Goal: Task Accomplishment & Management: Manage account settings

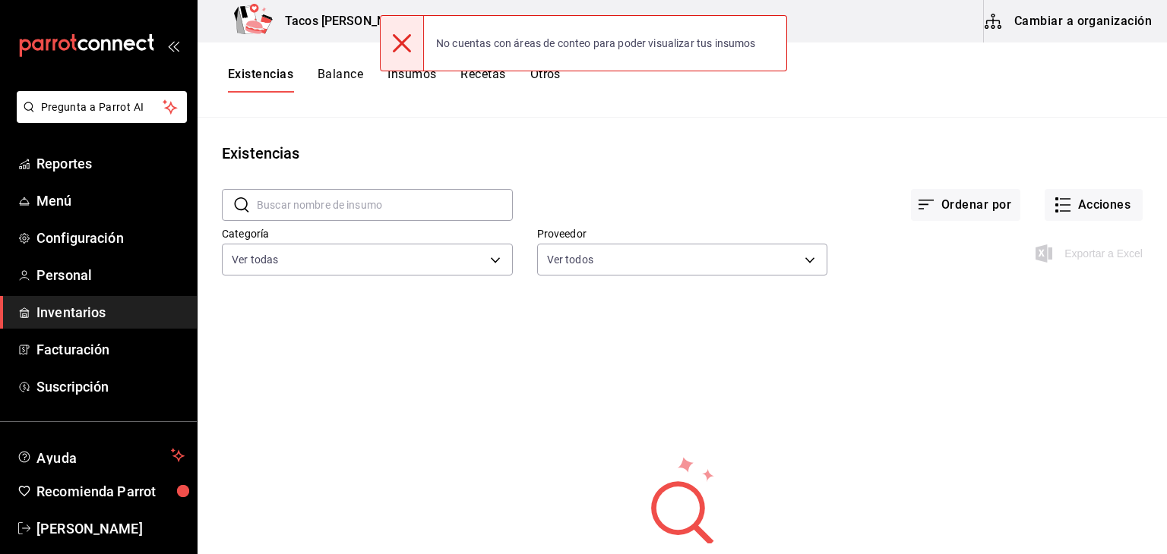
click at [407, 43] on icon at bounding box center [402, 43] width 18 height 18
click at [1042, 28] on button "Cambiar a organización" at bounding box center [1069, 21] width 171 height 43
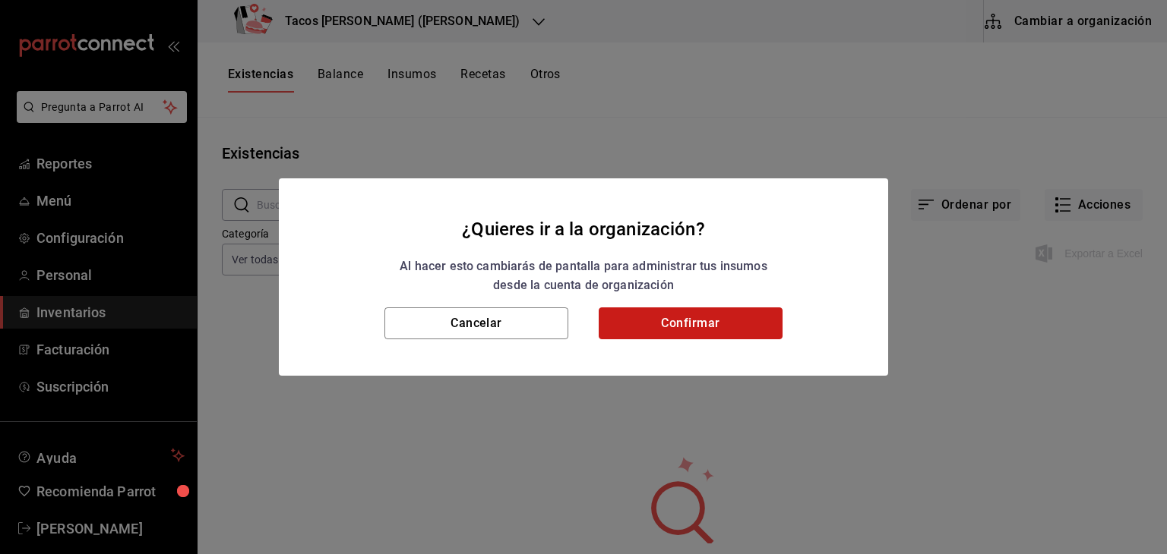
click at [720, 327] on button "Confirmar" at bounding box center [691, 324] width 184 height 32
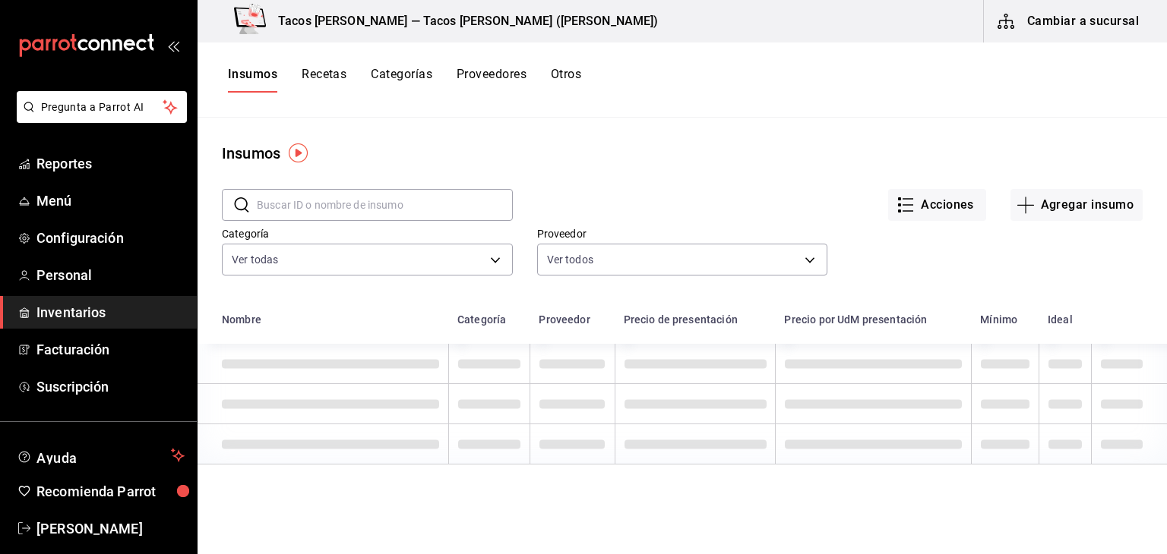
click at [321, 78] on button "Recetas" at bounding box center [324, 80] width 45 height 26
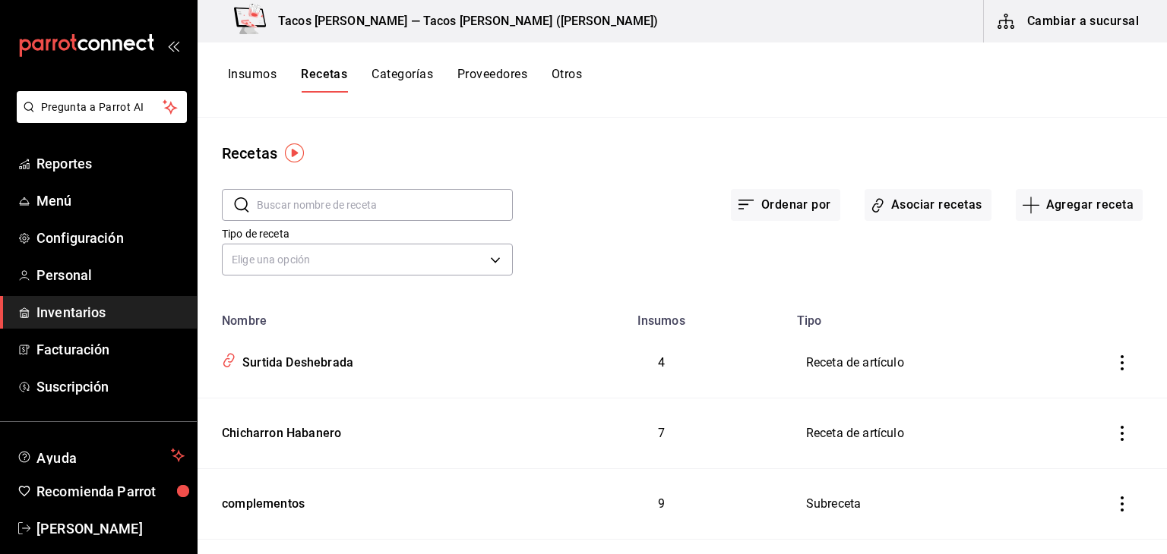
click at [372, 210] on input "text" at bounding box center [385, 205] width 256 height 30
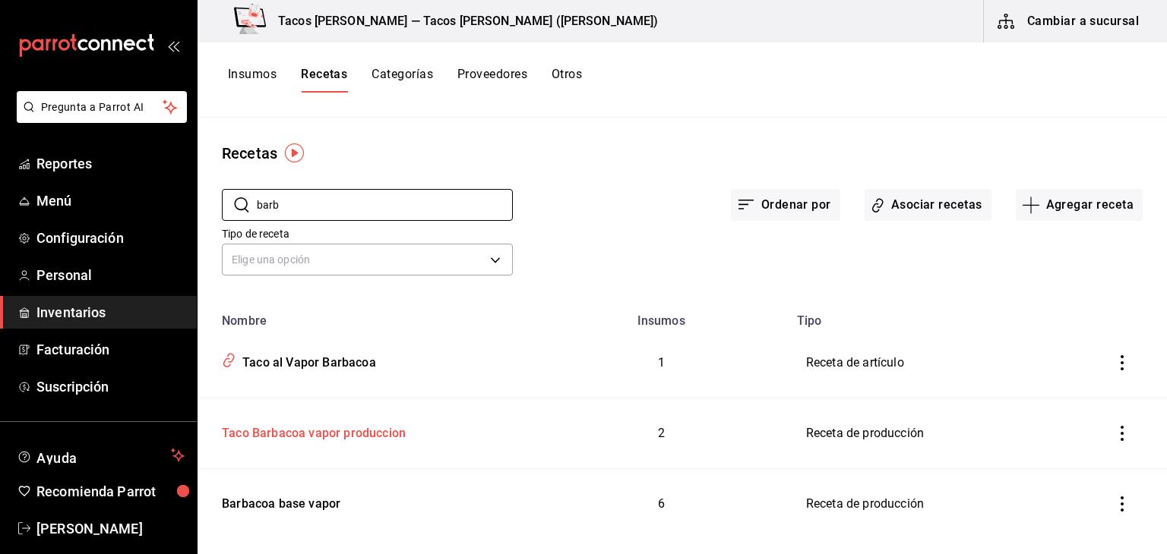
type input "barb"
click at [316, 434] on div "Taco Barbacoa vapor produccion" at bounding box center [311, 431] width 190 height 24
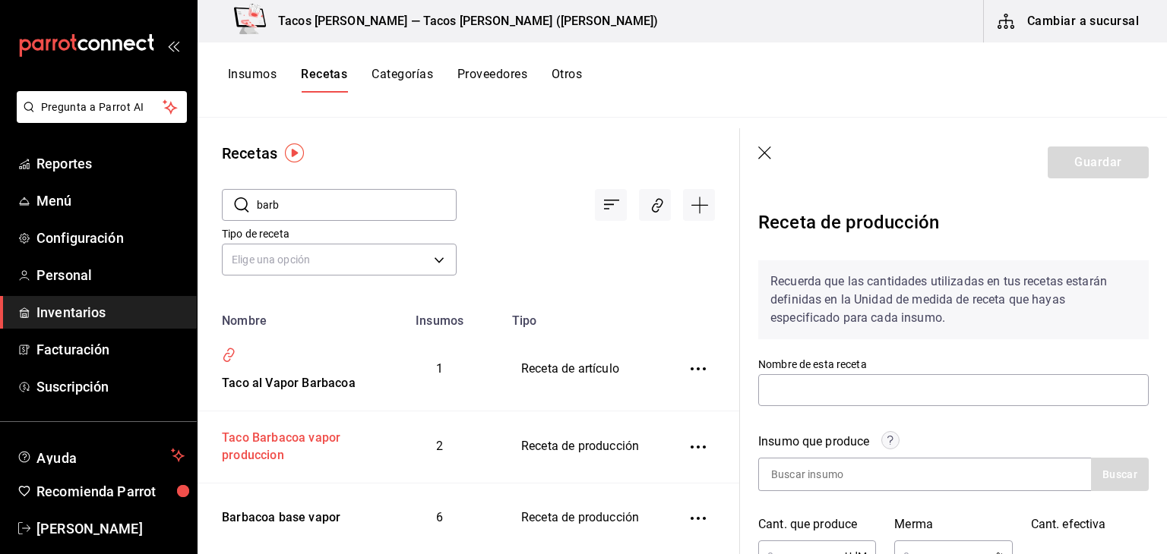
type input "Taco Barbacoa vapor produccion"
type input "1"
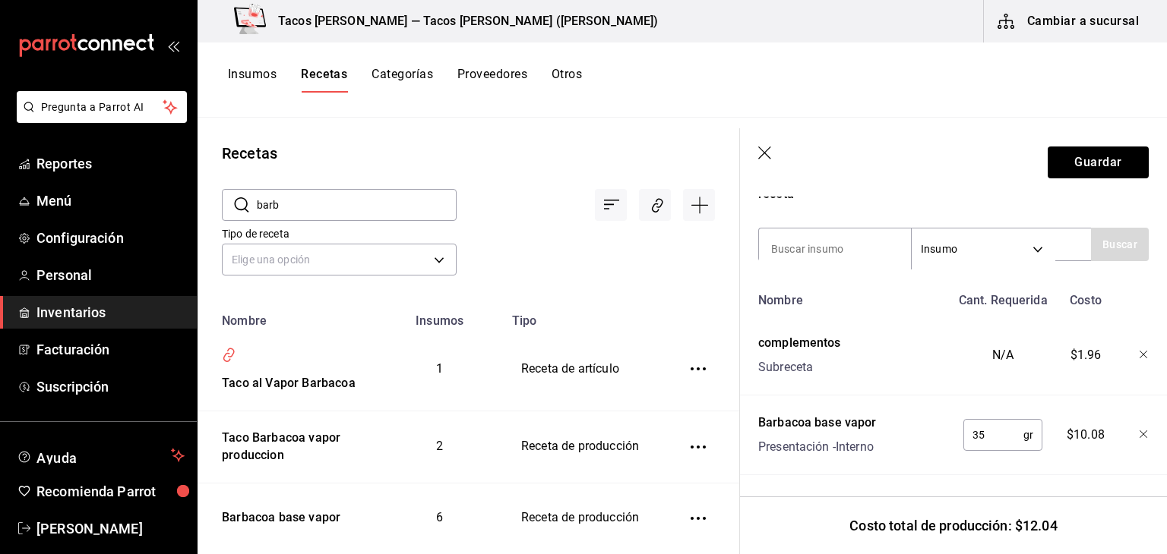
scroll to position [39, 0]
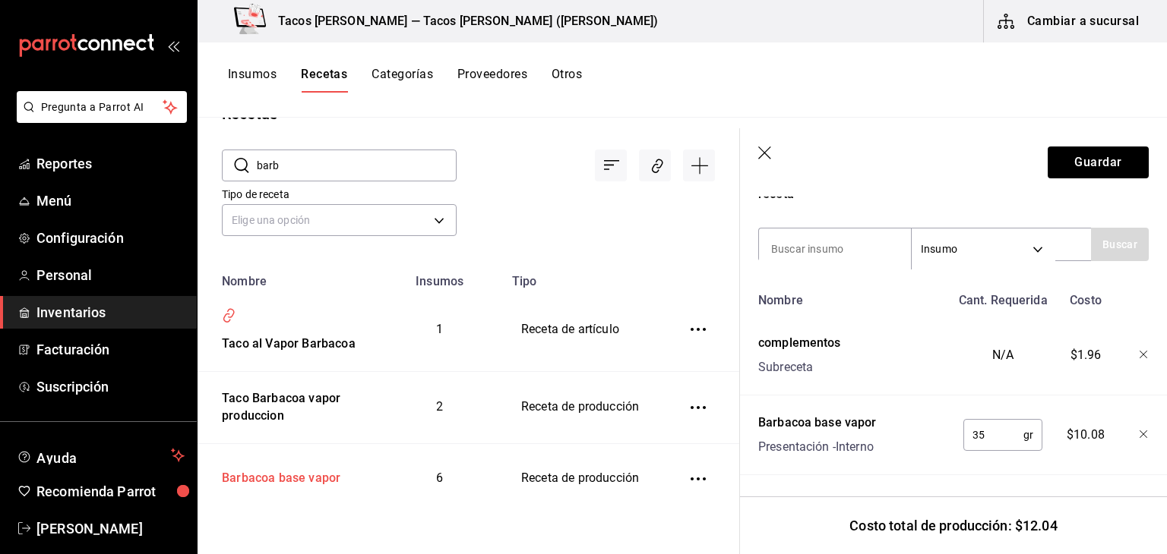
click at [243, 475] on div "Barbacoa base vapor" at bounding box center [278, 476] width 125 height 24
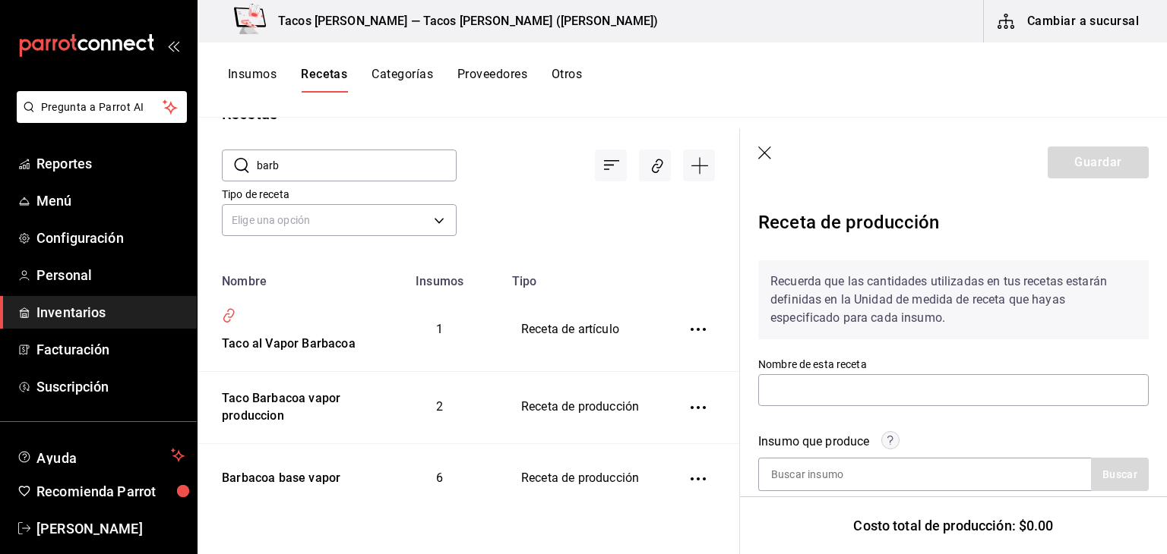
type input "Barbacoa base vapor"
type input "78"
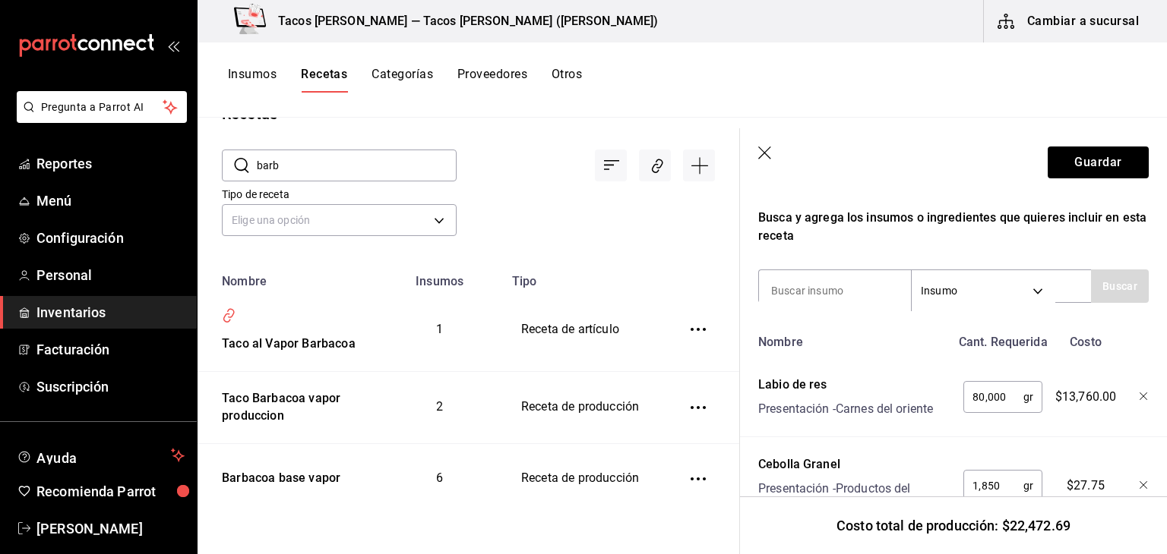
scroll to position [472, 0]
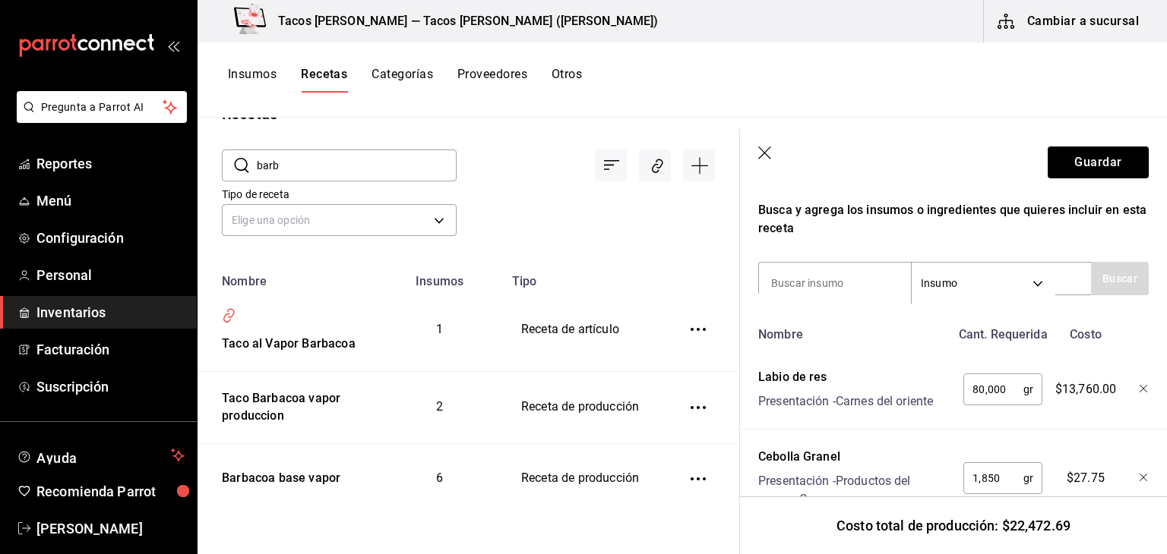
click at [249, 77] on button "Insumos" at bounding box center [252, 80] width 49 height 26
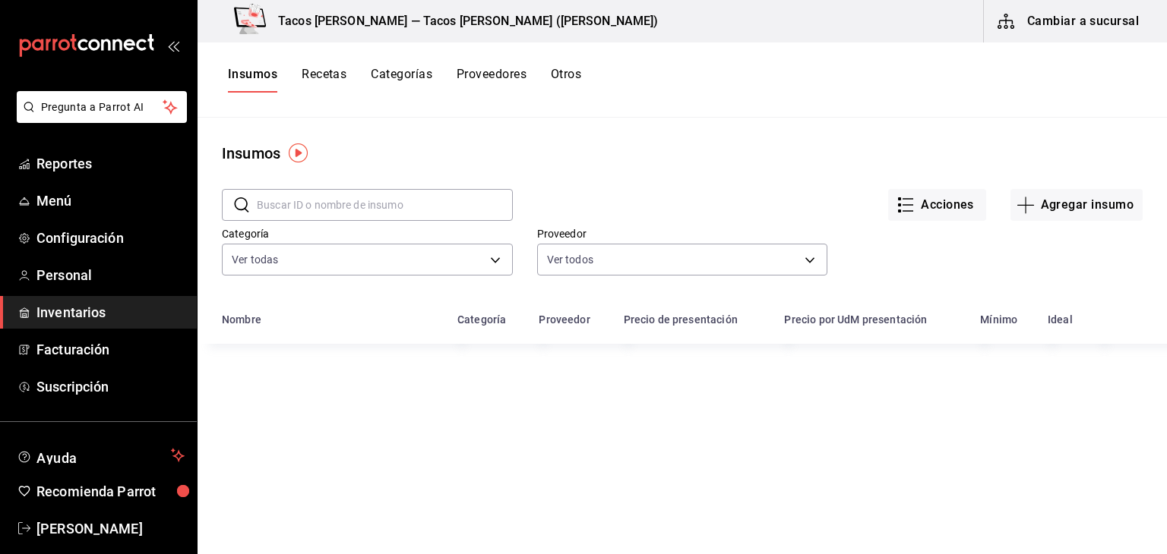
click at [330, 207] on input "text" at bounding box center [385, 205] width 256 height 30
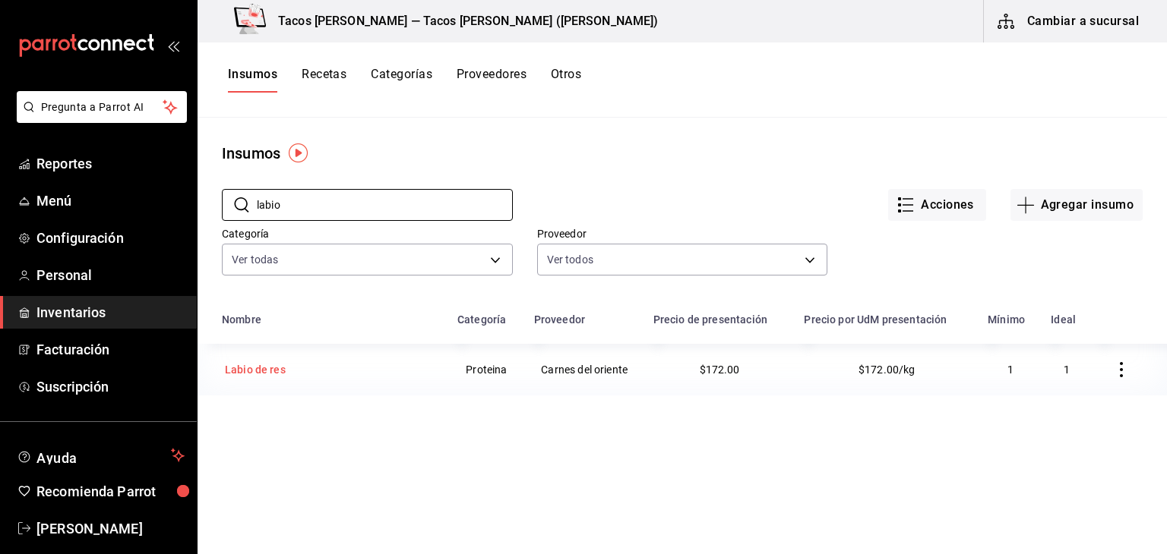
type input "labio"
click at [241, 369] on div "Labio de res" at bounding box center [255, 369] width 61 height 15
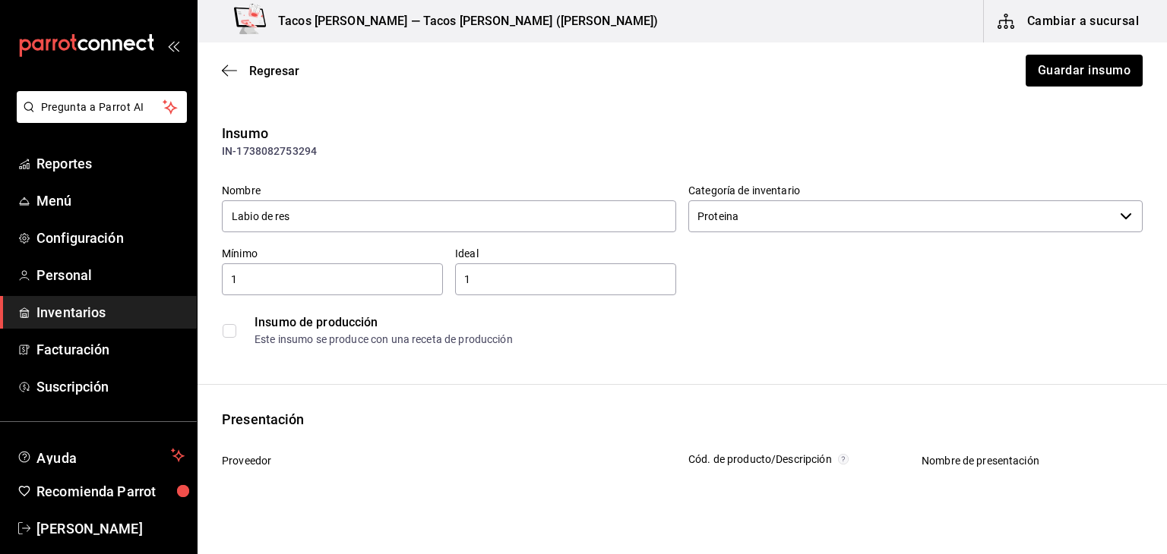
click at [620, 327] on div "Insumo de producción" at bounding box center [697, 323] width 887 height 18
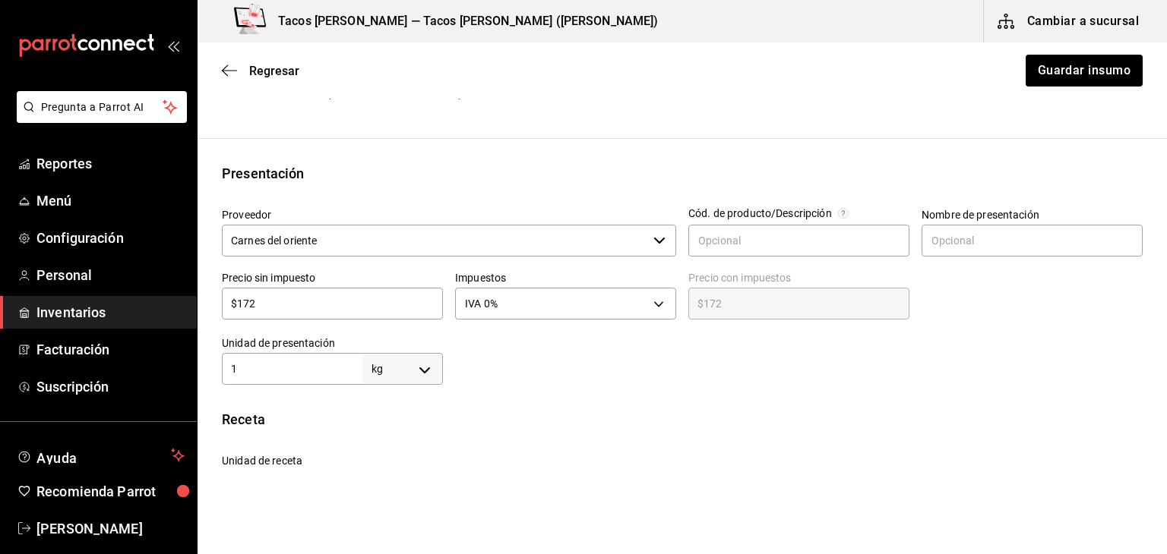
scroll to position [243, 0]
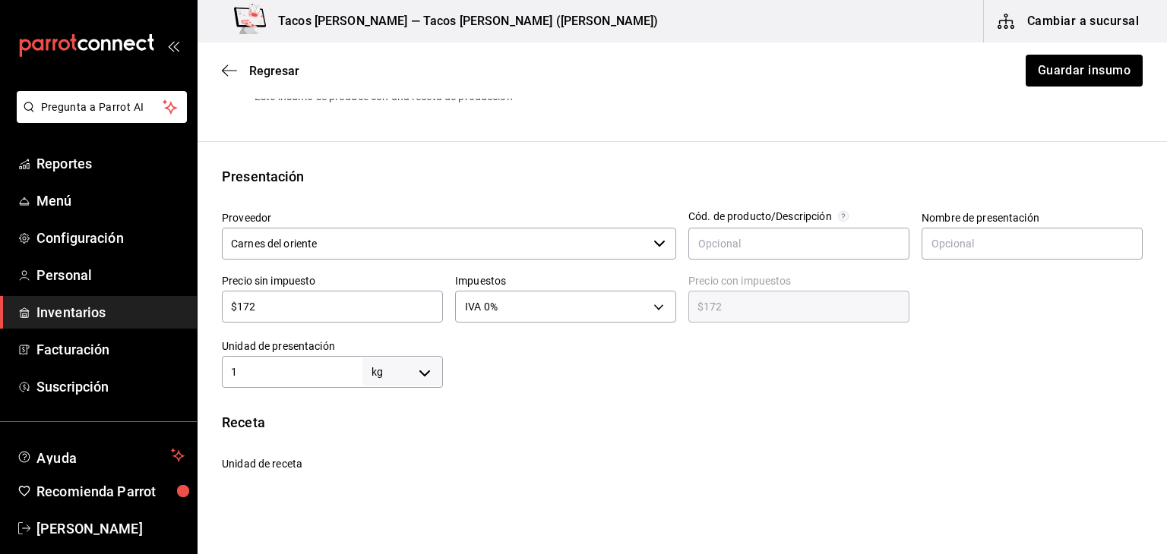
click at [313, 314] on input "$172" at bounding box center [332, 307] width 221 height 18
type input "$17"
type input "$17.00"
type input "$1"
type input "$1.00"
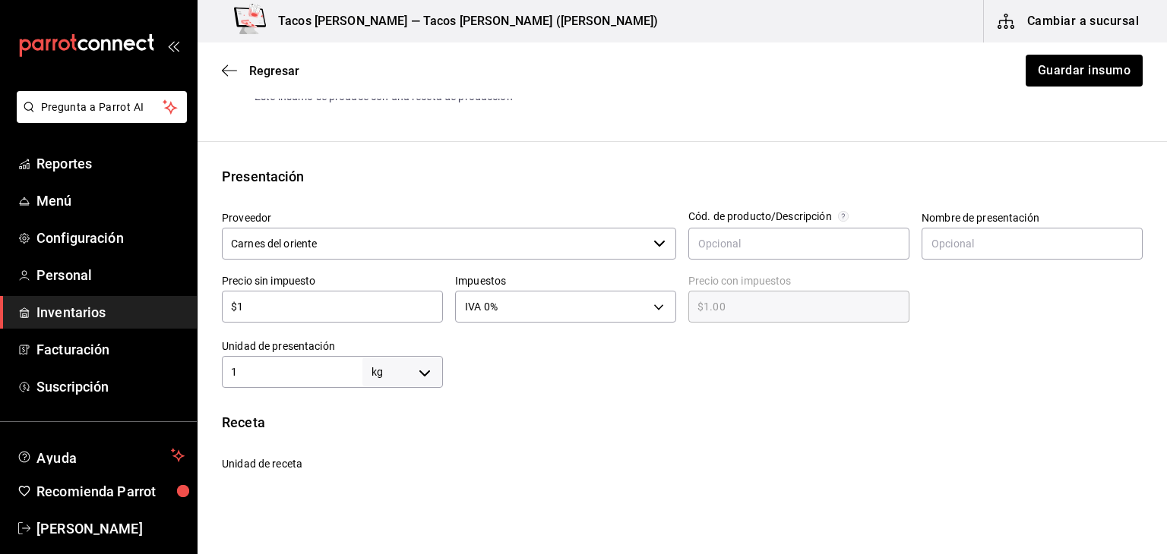
type input "$14"
type input "$14.00"
type input "$140"
type input "$140.00"
type input "$140"
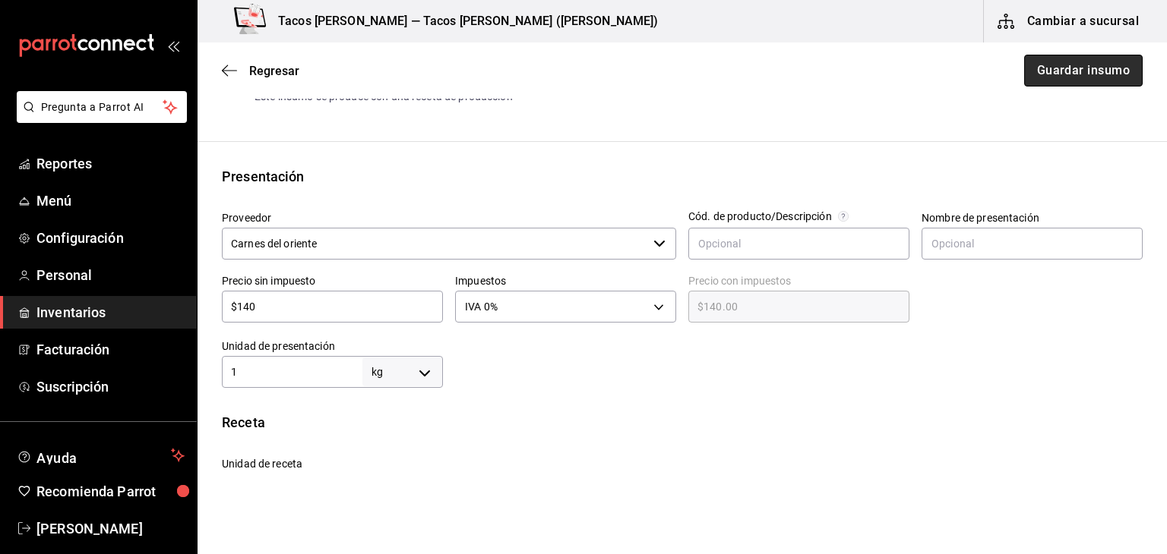
click at [1047, 68] on button "Guardar insumo" at bounding box center [1083, 71] width 118 height 32
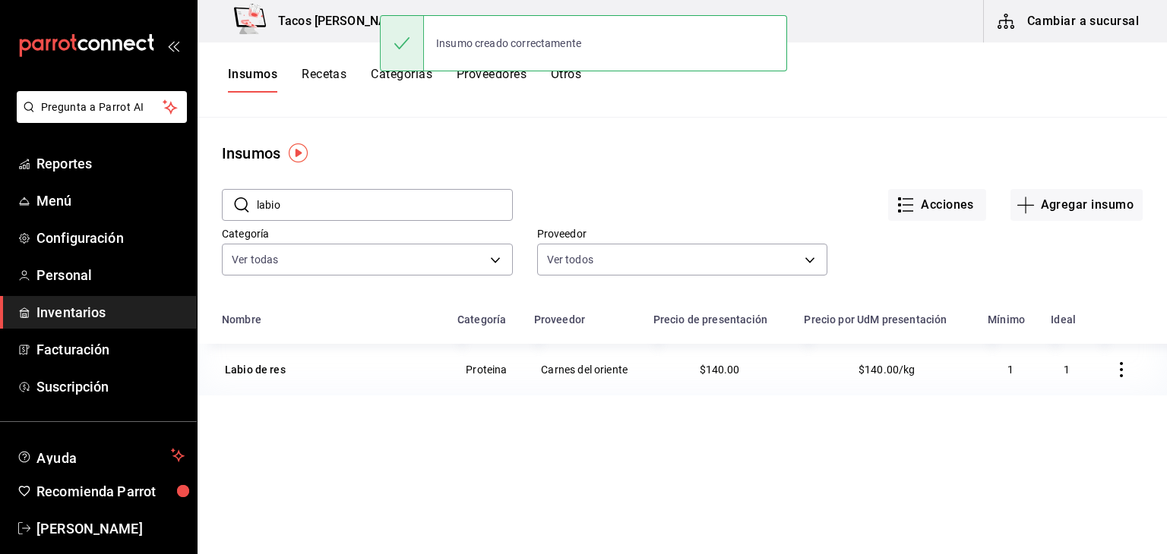
click at [327, 210] on input "labio" at bounding box center [385, 205] width 256 height 30
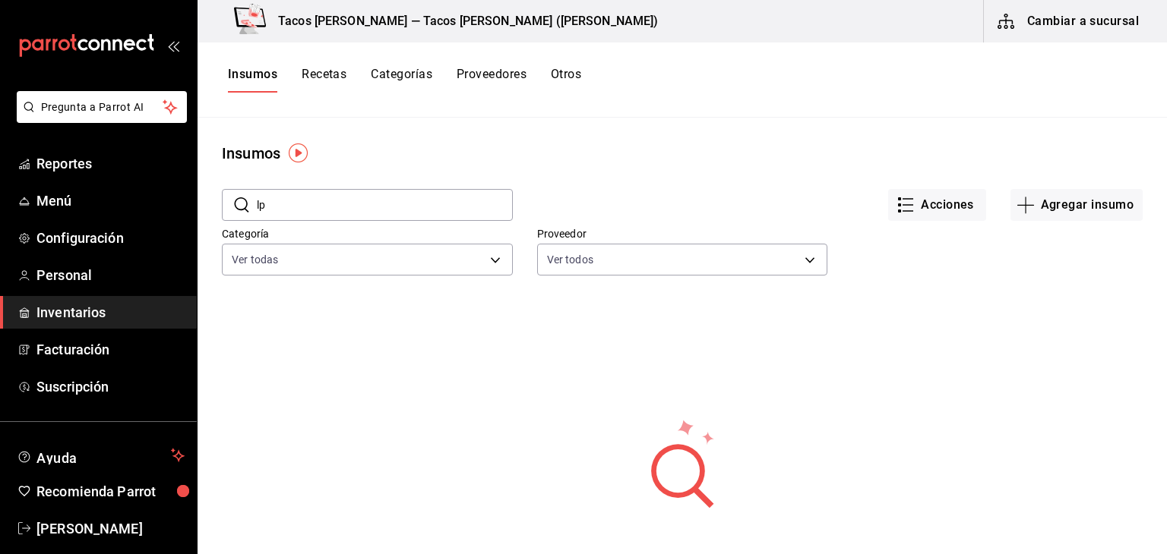
type input "l"
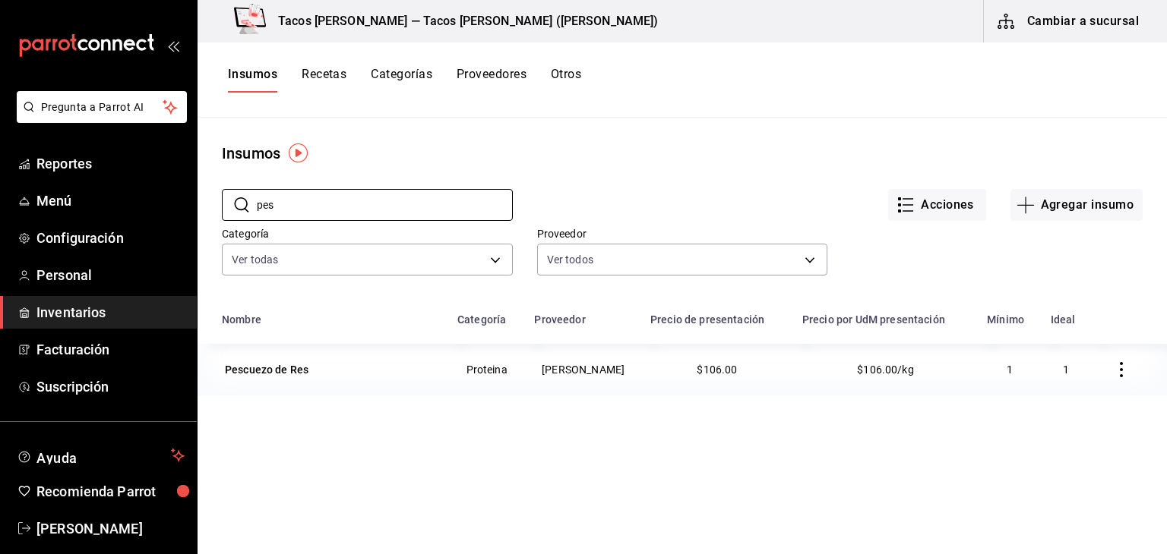
type input "pes"
click at [328, 74] on button "Recetas" at bounding box center [324, 80] width 45 height 26
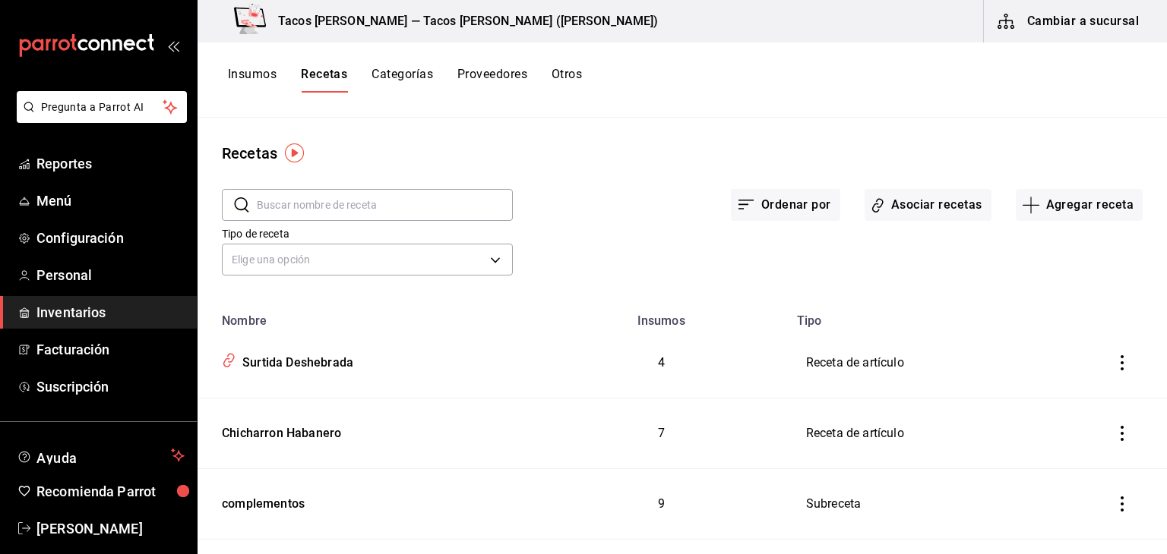
click at [317, 207] on input "text" at bounding box center [385, 205] width 256 height 30
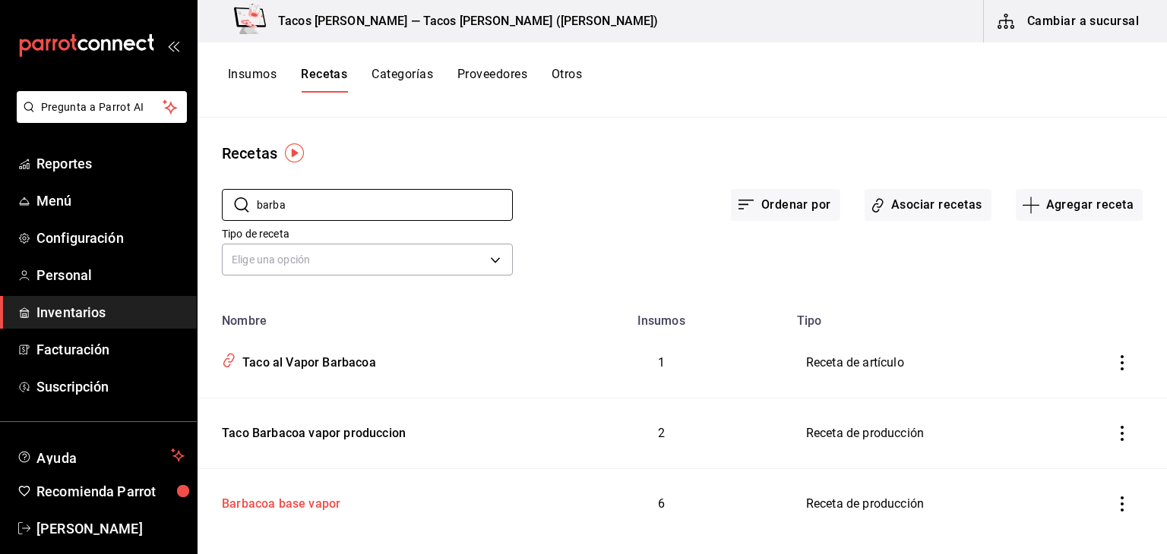
type input "barba"
click at [322, 517] on td "Barbacoa base vapor" at bounding box center [365, 504] width 337 height 71
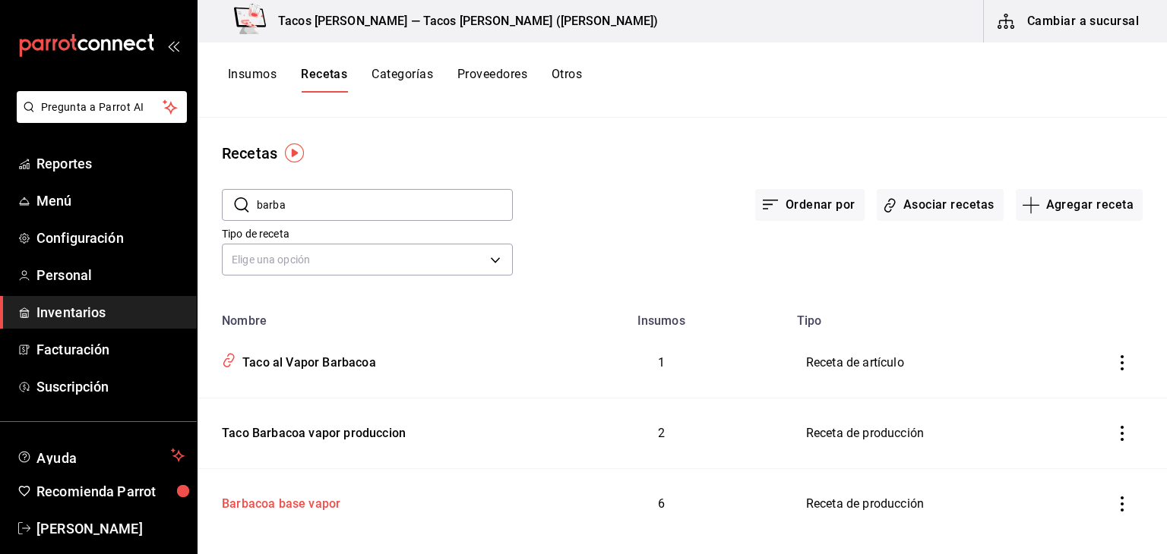
type input "Barbacoa base vapor"
type input "78"
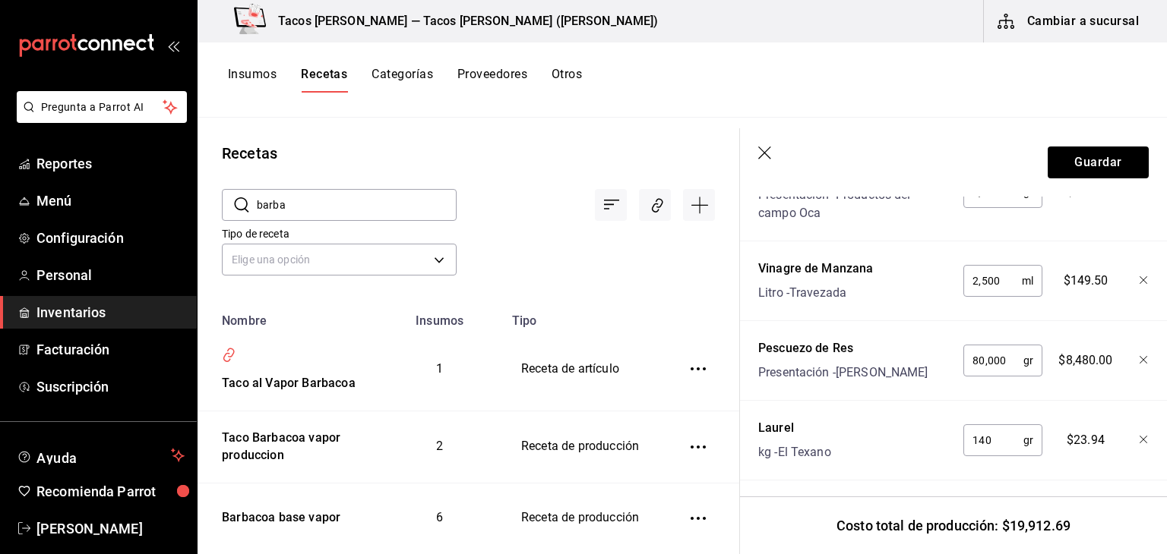
scroll to position [705, 0]
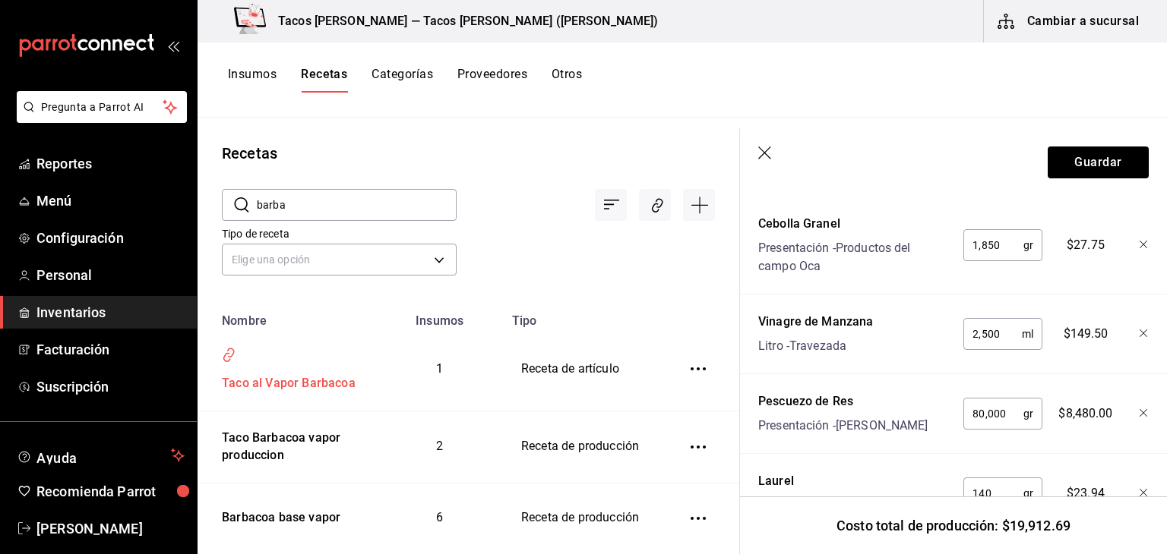
click at [324, 390] on div "Taco al Vapor Barbacoa" at bounding box center [286, 381] width 140 height 24
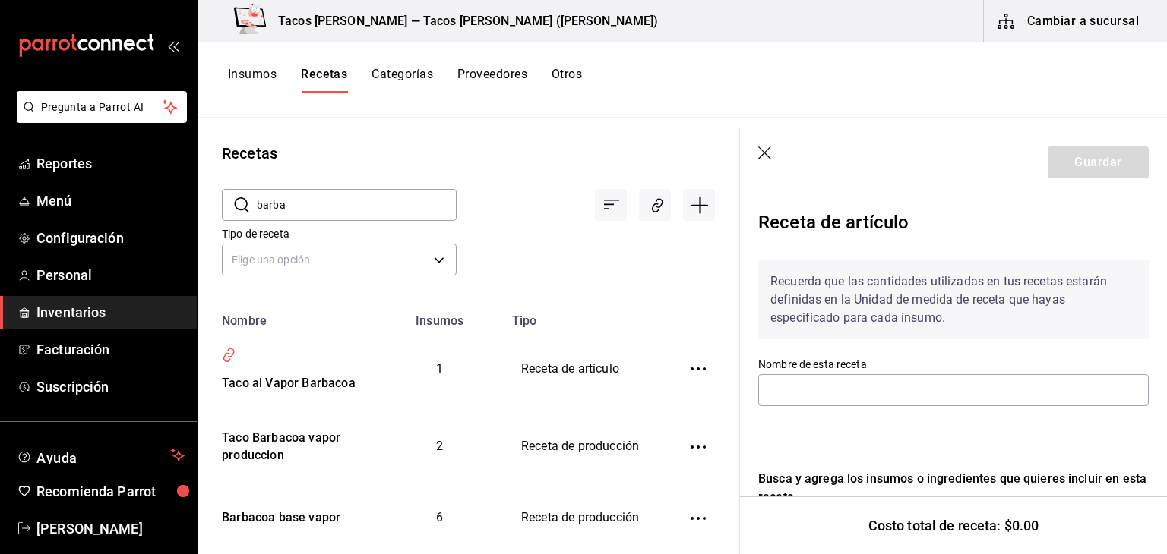
type input "Taco al Vapor Barbacoa"
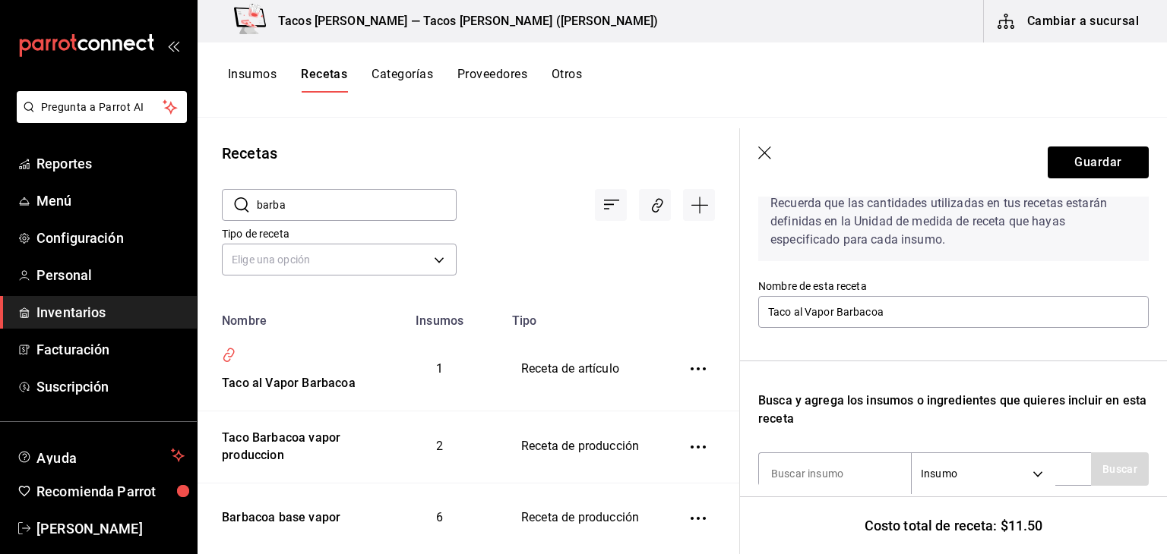
scroll to position [48, 0]
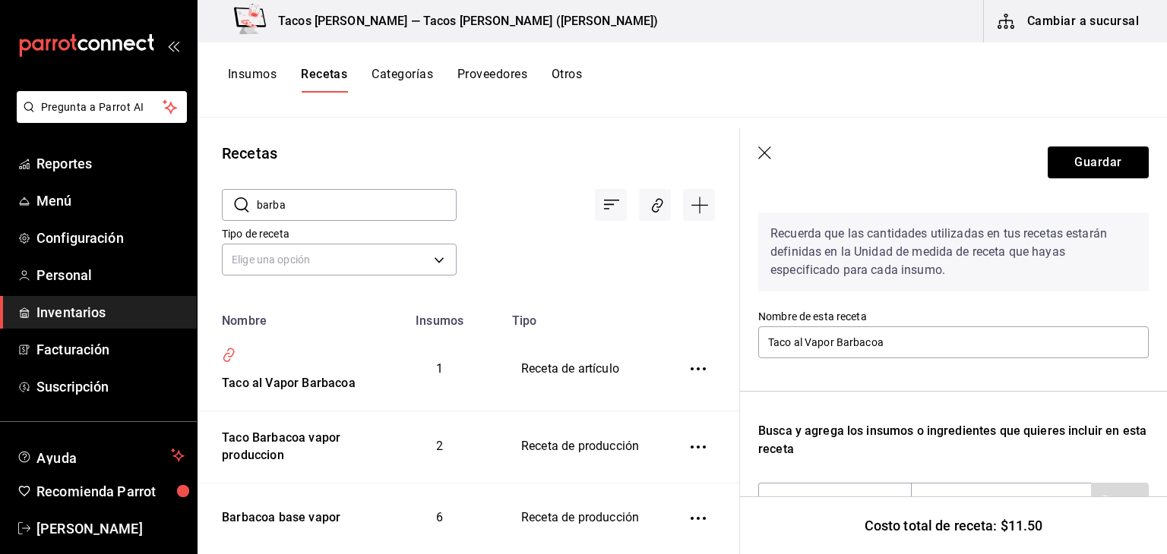
click at [283, 210] on input "barba" at bounding box center [357, 205] width 200 height 30
type input "b"
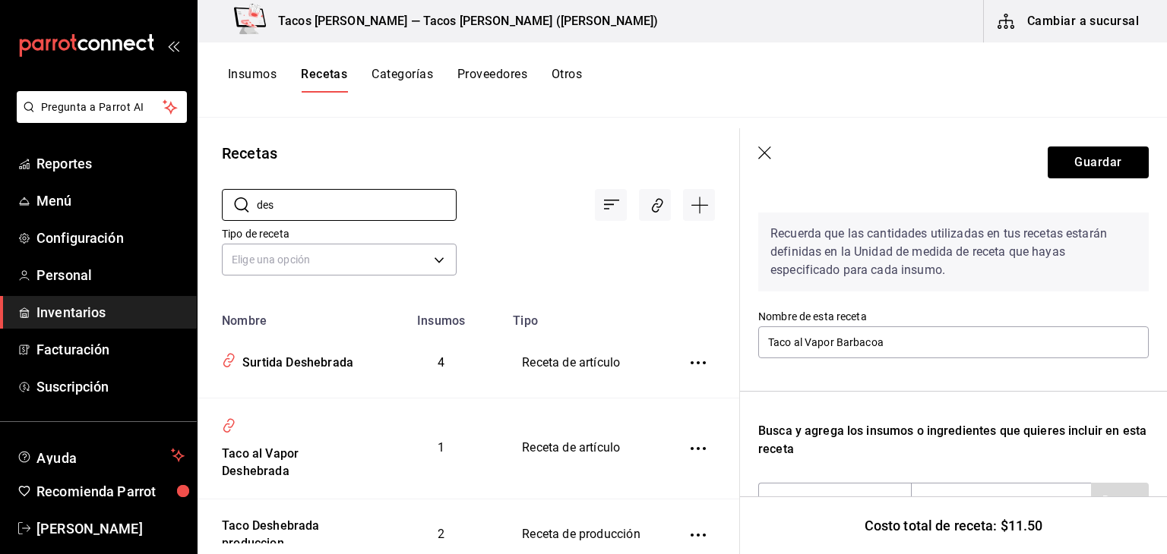
type input "desh"
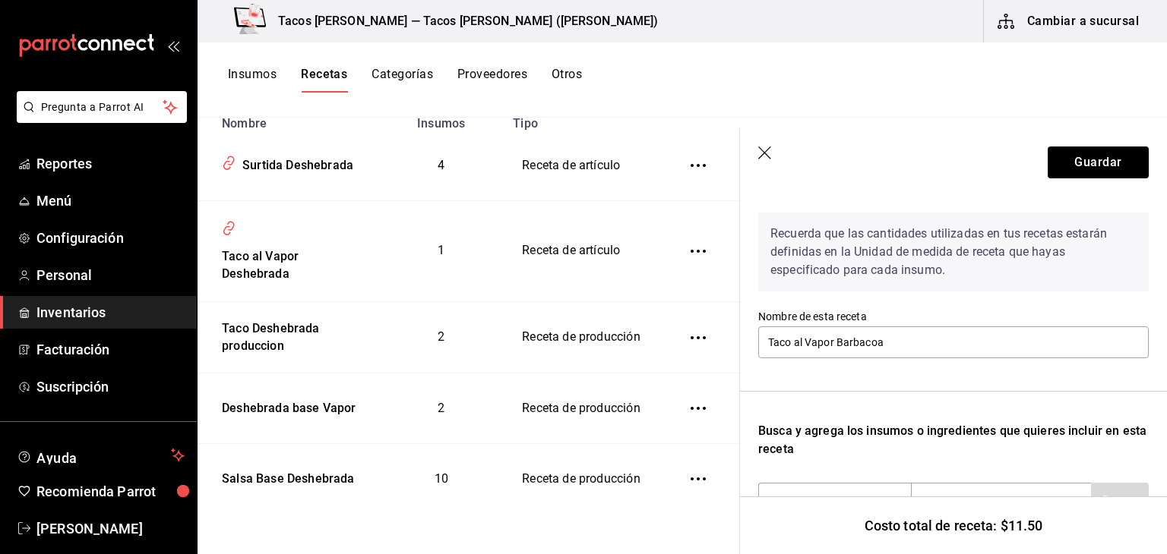
scroll to position [201, 0]
click at [278, 273] on div "Taco al Vapor Deshebrada" at bounding box center [288, 262] width 144 height 41
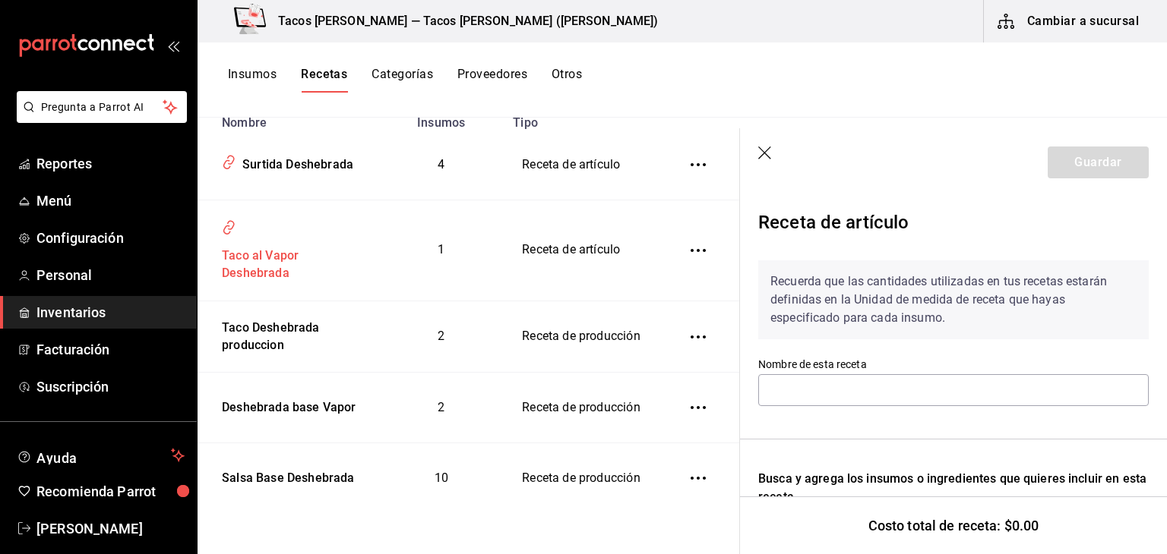
type input "Taco al Vapor Deshebrada"
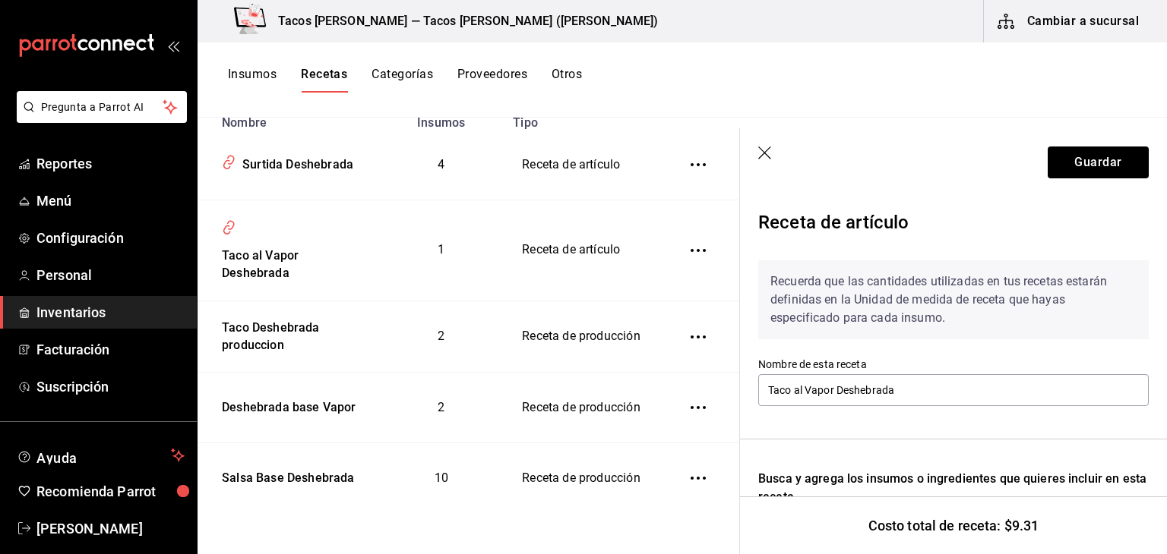
click at [765, 160] on icon "button" at bounding box center [765, 154] width 15 height 15
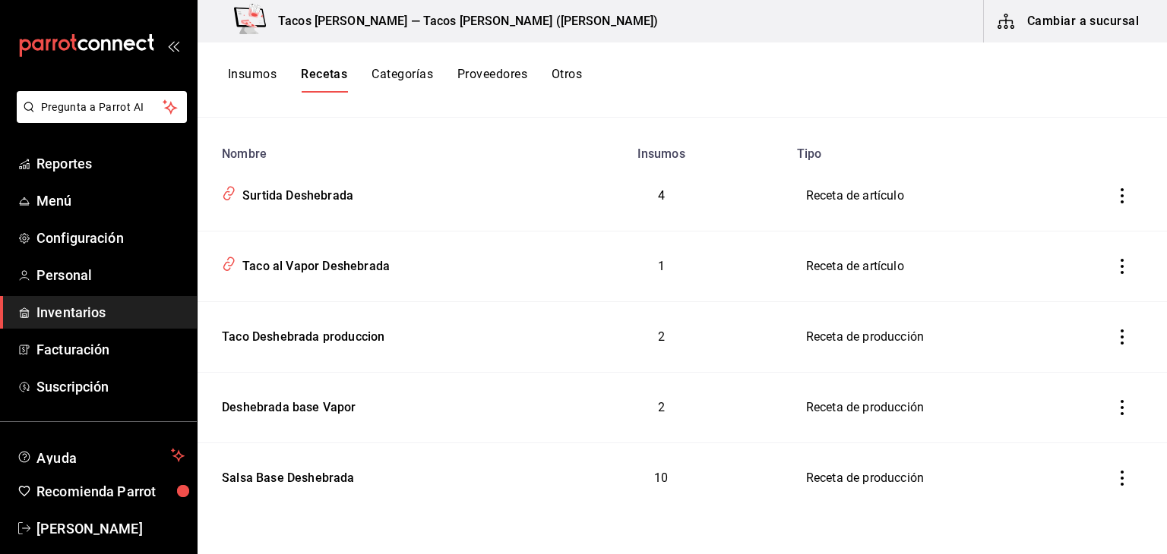
scroll to position [167, 0]
click at [676, 95] on div "Insumos Recetas Categorías Proveedores Otros" at bounding box center [681, 80] width 969 height 75
